Goal: Task Accomplishment & Management: Use online tool/utility

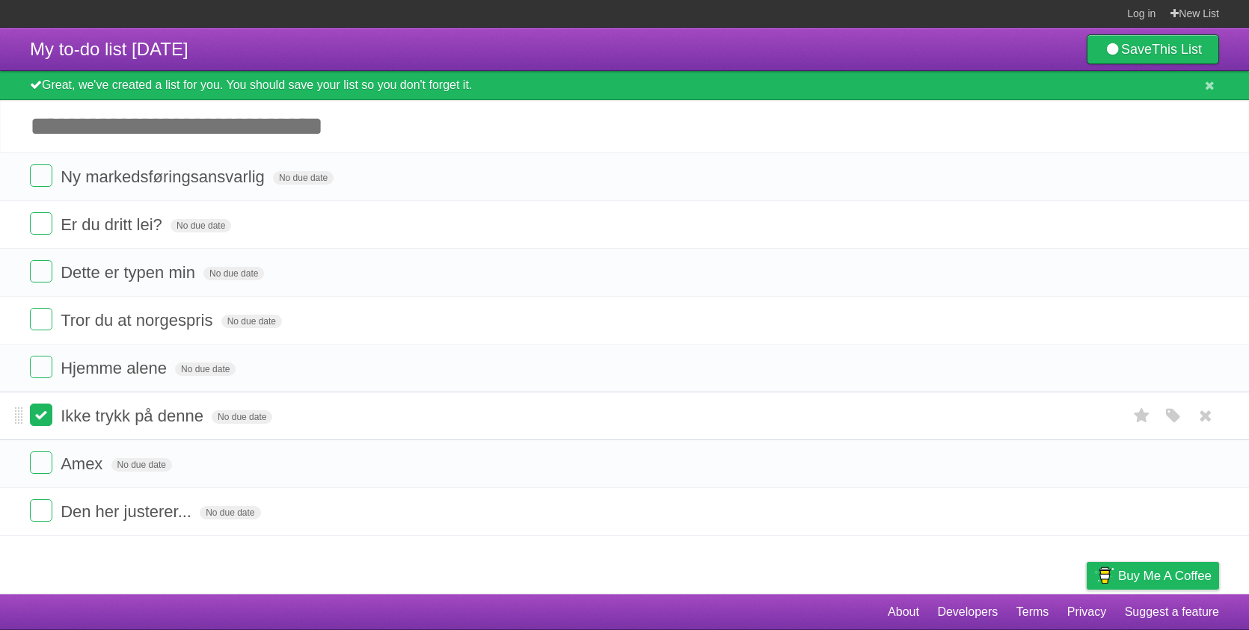
click at [42, 422] on label at bounding box center [41, 415] width 22 height 22
click at [42, 389] on li "Hjemme alene No due date White Red Blue Green Purple Orange" at bounding box center [624, 368] width 1249 height 49
click at [42, 369] on label at bounding box center [41, 367] width 22 height 22
click at [41, 312] on label at bounding box center [41, 319] width 22 height 22
click at [40, 266] on label at bounding box center [41, 271] width 22 height 22
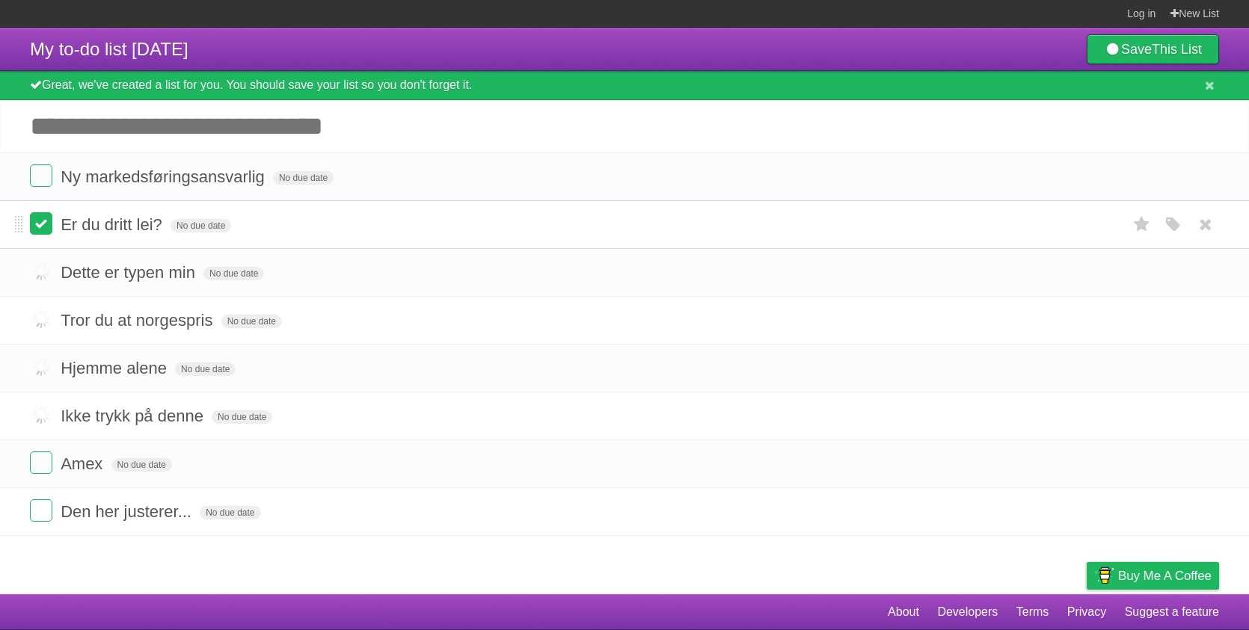
click at [38, 227] on label at bounding box center [41, 223] width 22 height 22
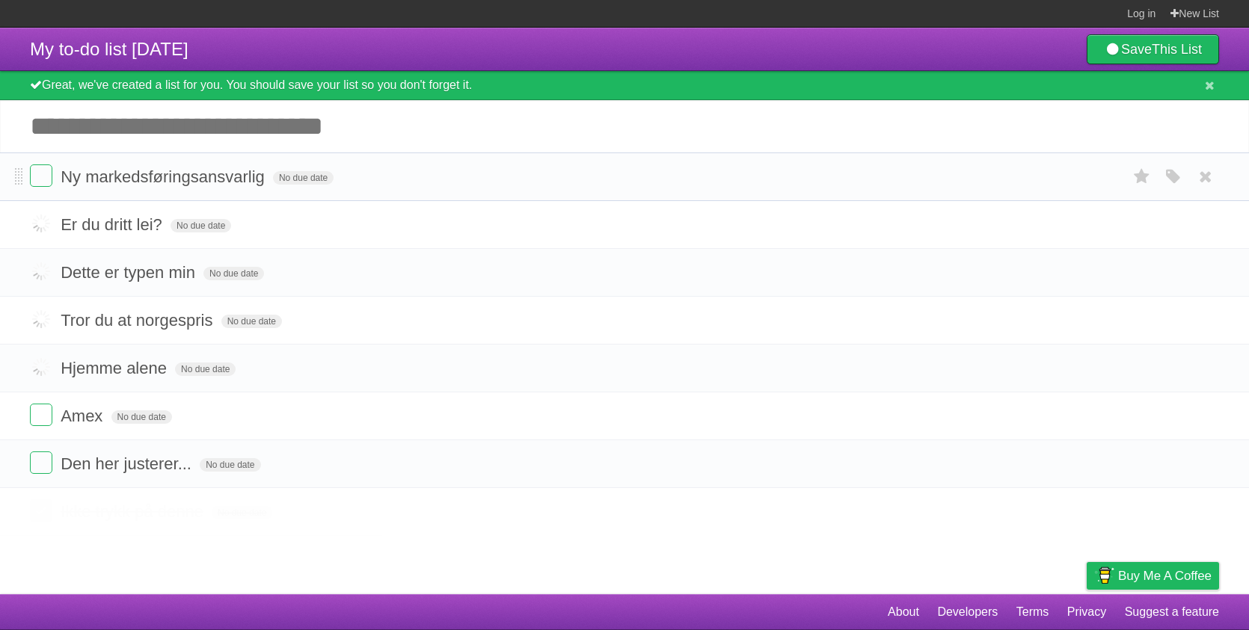
click at [36, 166] on li "Ny markedsføringsansvarlig No due date White Red Blue Green Purple Orange" at bounding box center [624, 177] width 1249 height 49
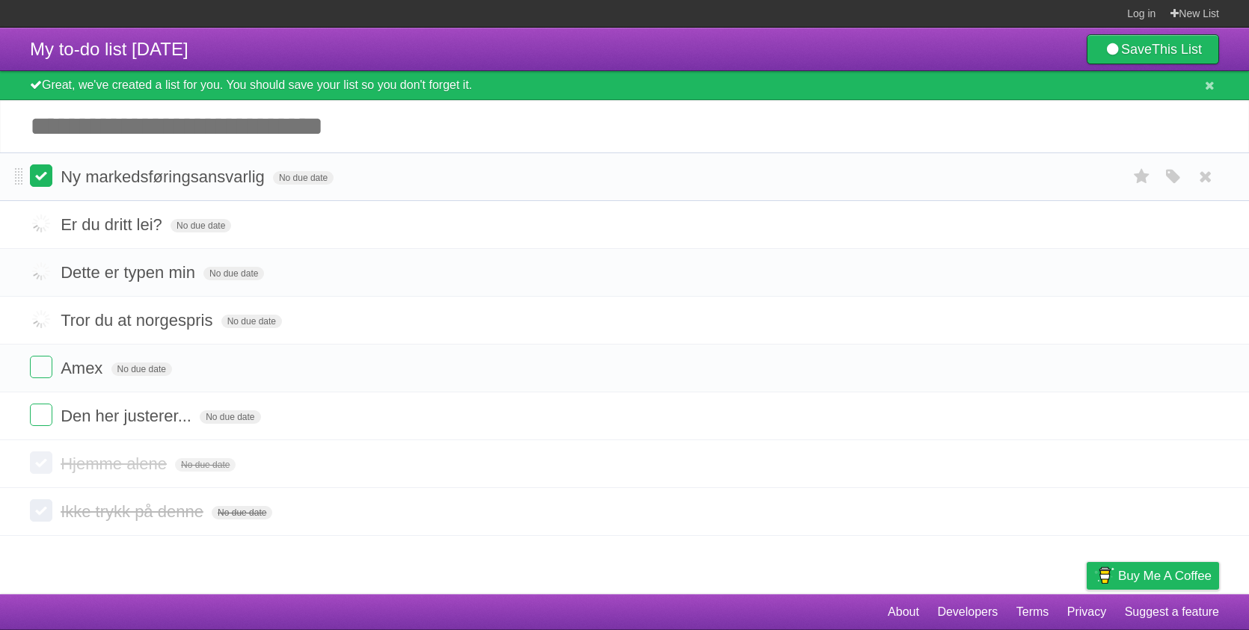
click at [40, 185] on label at bounding box center [41, 176] width 22 height 22
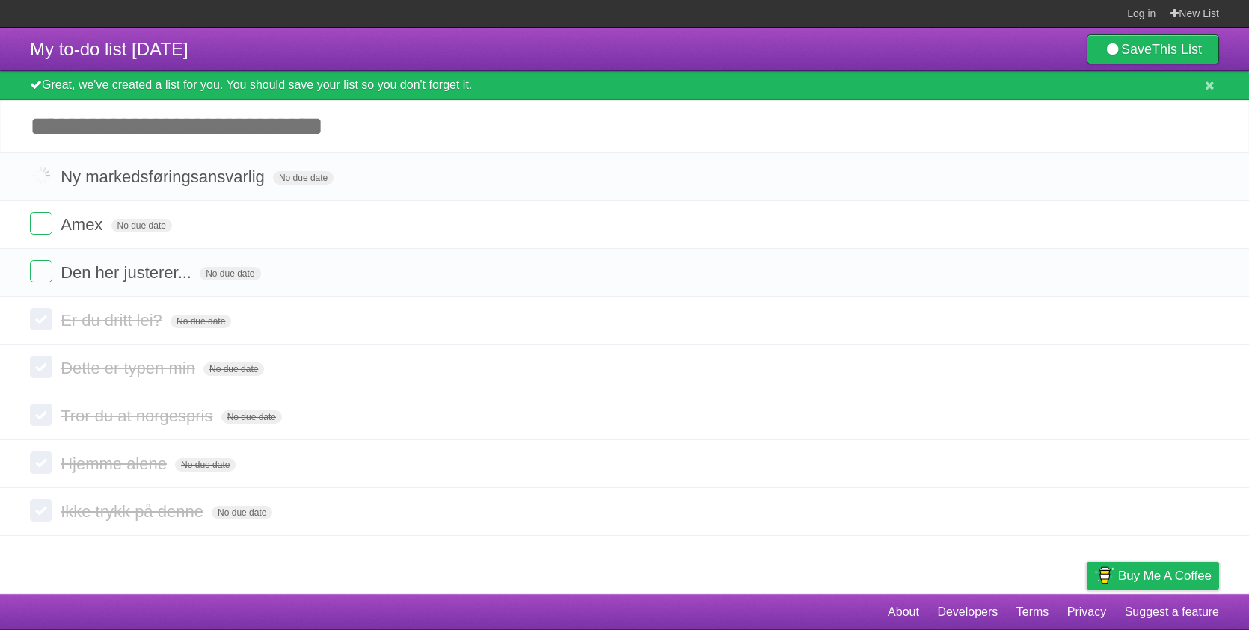
click at [141, 130] on input "Add another task" at bounding box center [624, 126] width 1249 height 52
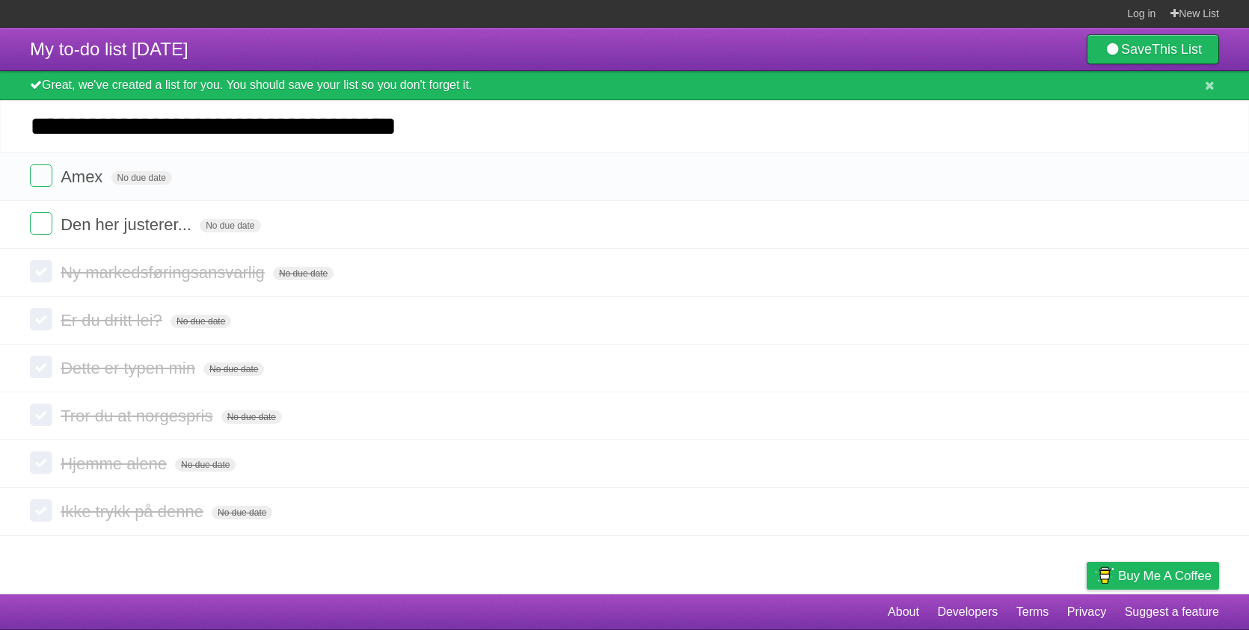
type input "**********"
click input "*********" at bounding box center [0, 0] width 0 height 0
